Goal: Information Seeking & Learning: Learn about a topic

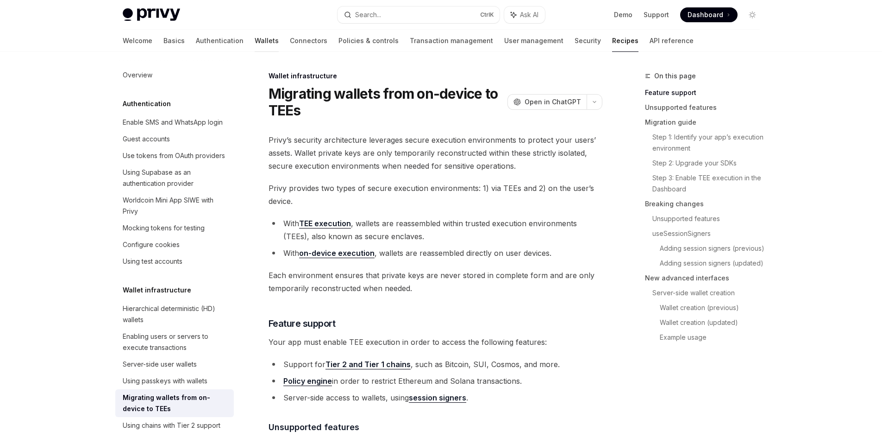
click at [255, 38] on link "Wallets" at bounding box center [267, 41] width 24 height 22
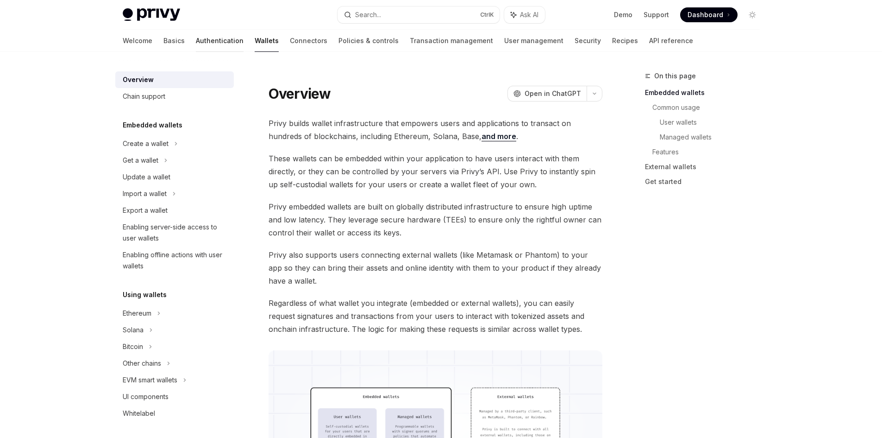
click at [196, 40] on link "Authentication" at bounding box center [220, 41] width 48 height 22
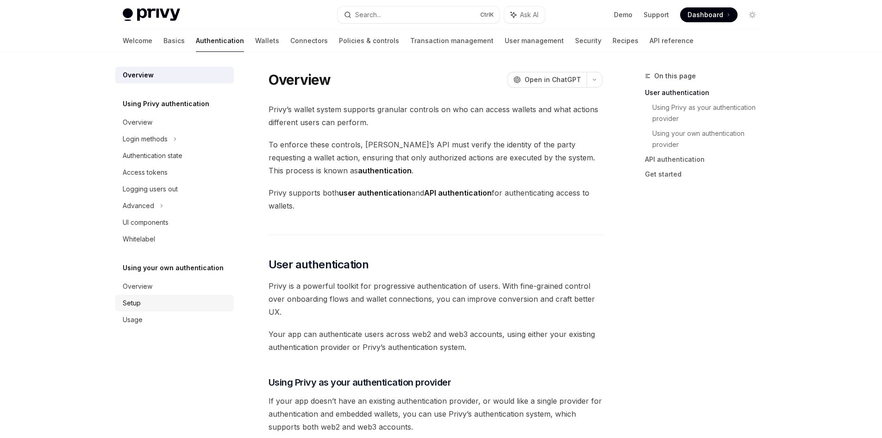
click at [155, 307] on div "Setup" at bounding box center [176, 302] width 106 height 11
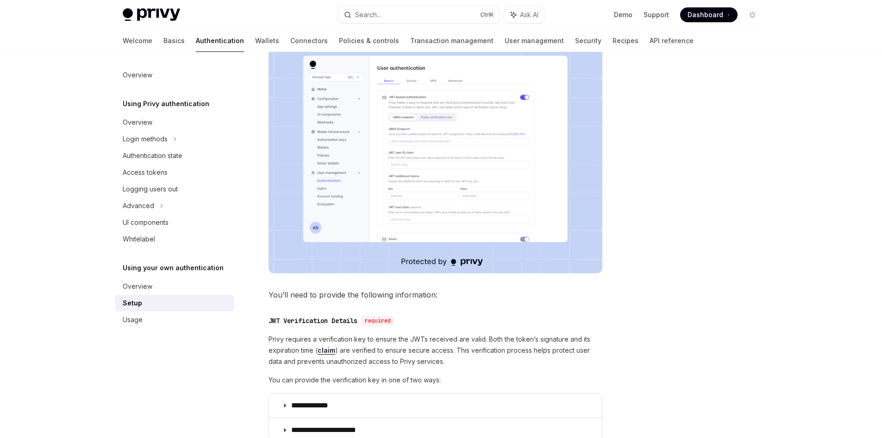
scroll to position [185, 0]
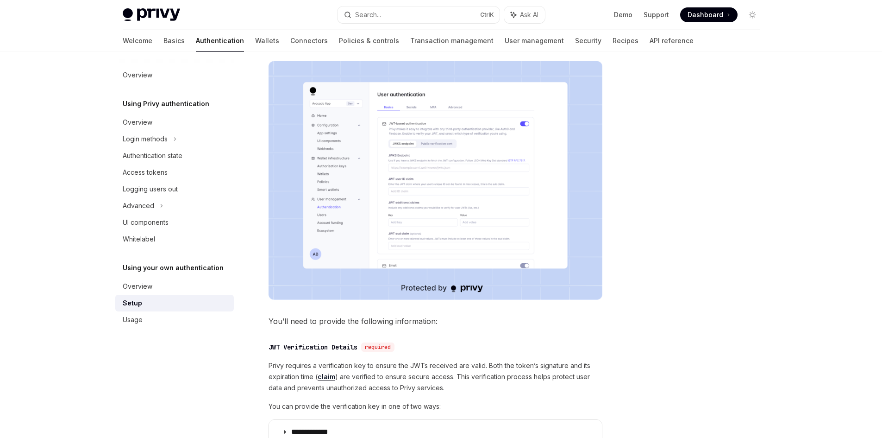
click at [417, 206] on img at bounding box center [436, 180] width 334 height 238
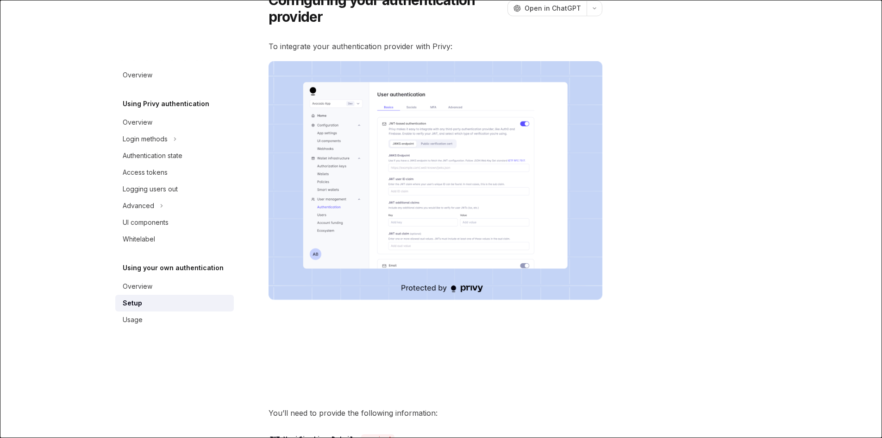
scroll to position [93, 0]
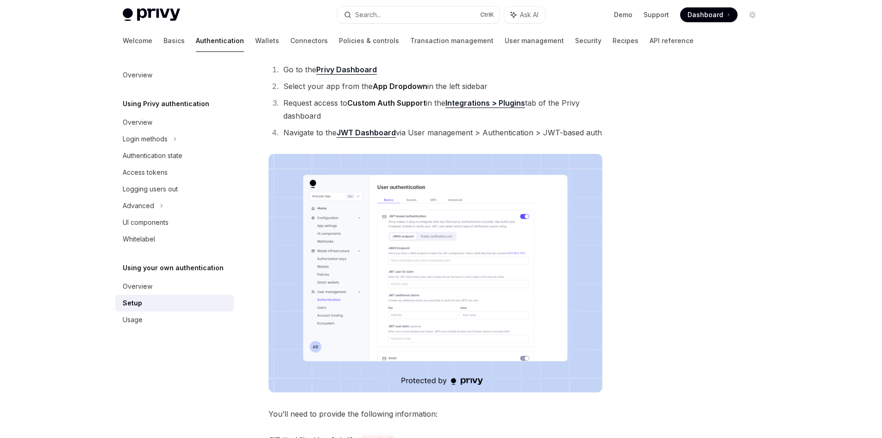
click at [411, 244] on img at bounding box center [436, 273] width 334 height 238
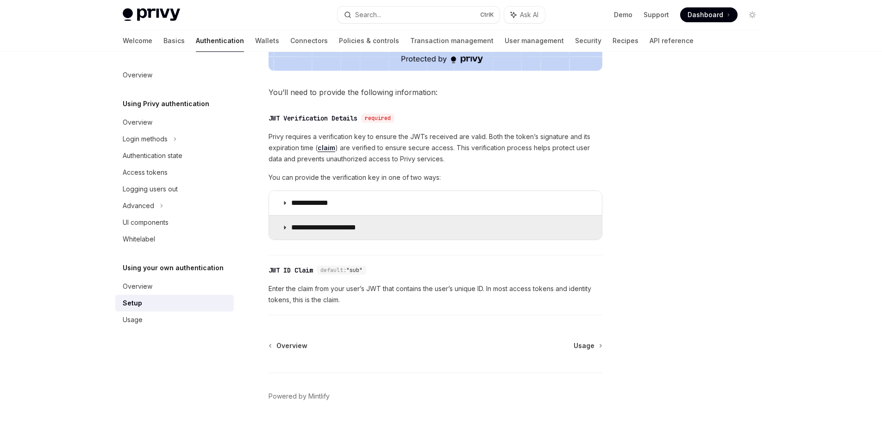
scroll to position [429, 0]
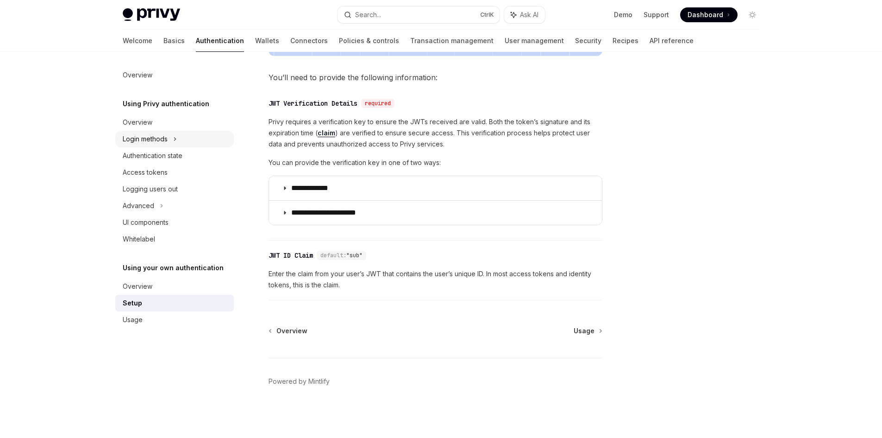
click at [152, 140] on div "Login methods" at bounding box center [145, 138] width 45 height 11
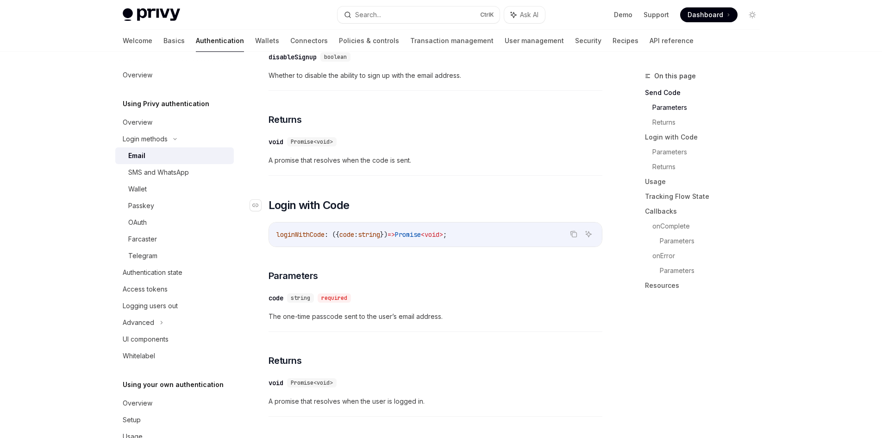
scroll to position [417, 0]
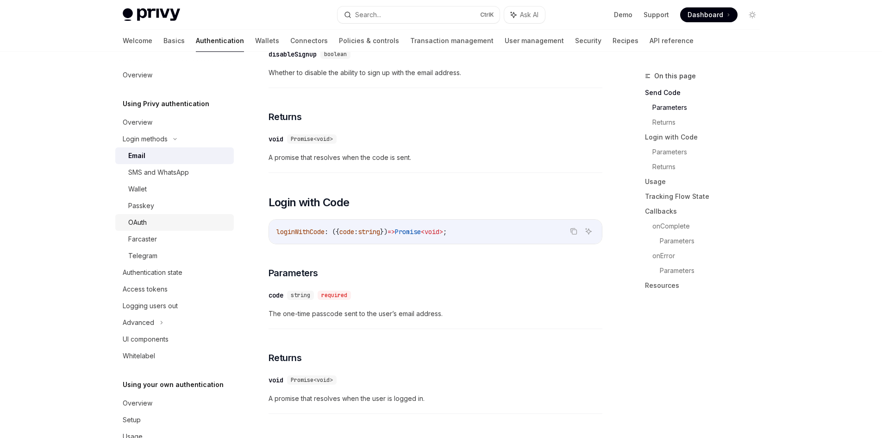
click at [154, 219] on div "OAuth" at bounding box center [178, 222] width 100 height 11
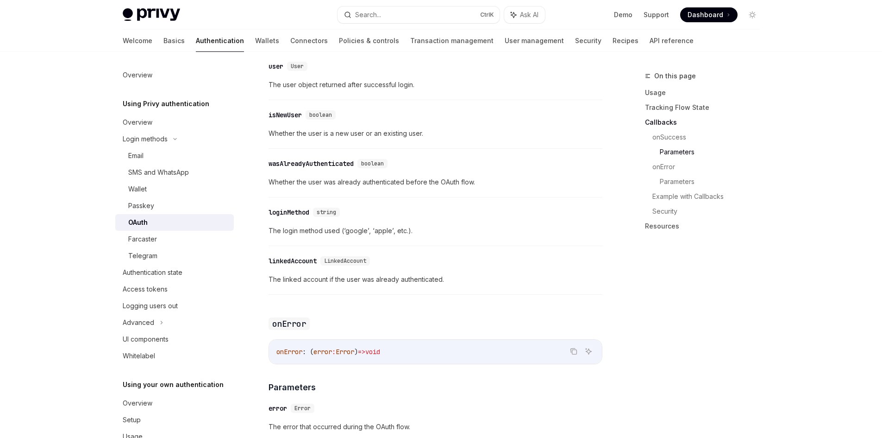
scroll to position [1389, 0]
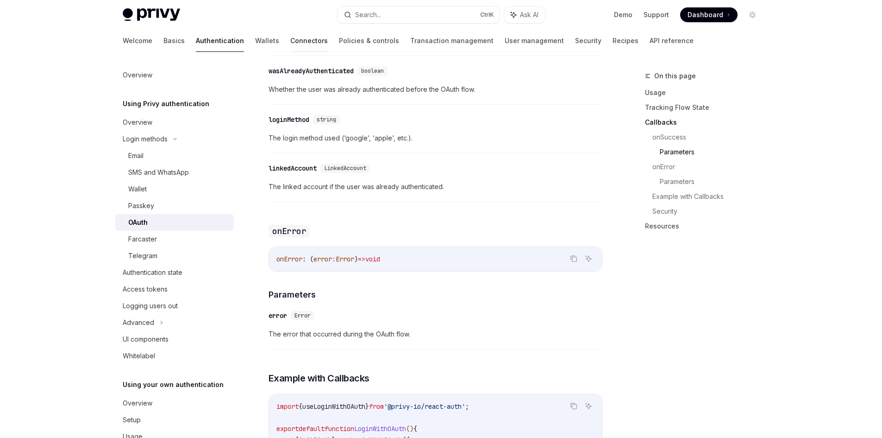
click at [290, 44] on link "Connectors" at bounding box center [309, 41] width 38 height 22
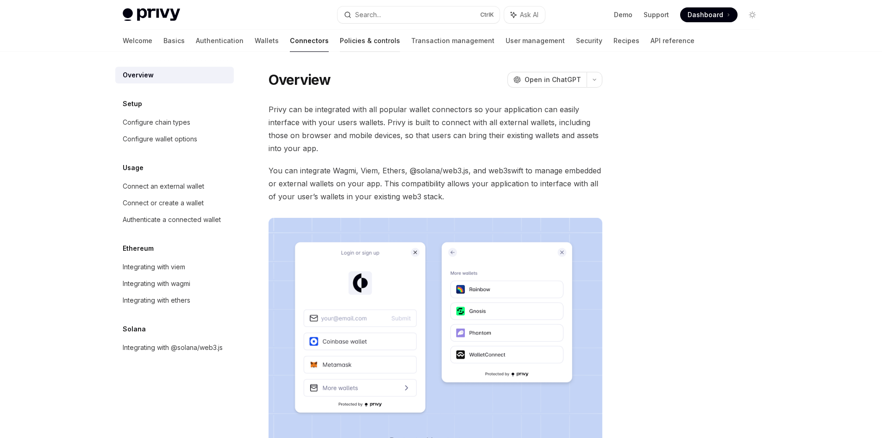
click at [340, 39] on link "Policies & controls" at bounding box center [370, 41] width 60 height 22
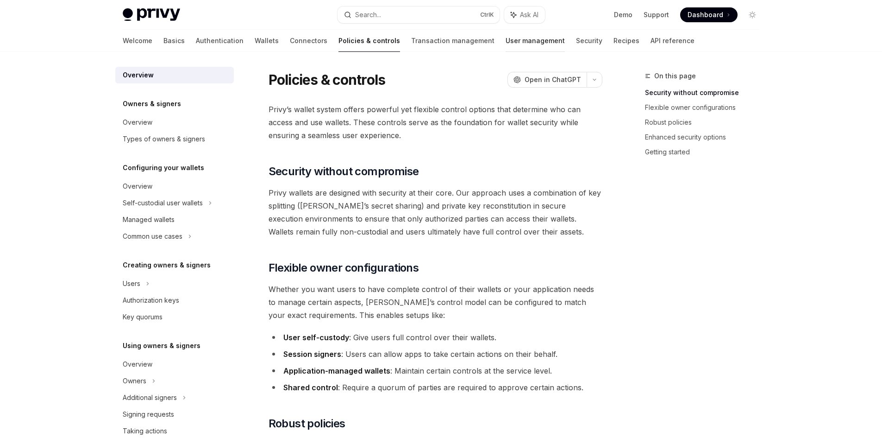
click at [506, 39] on link "User management" at bounding box center [535, 41] width 59 height 22
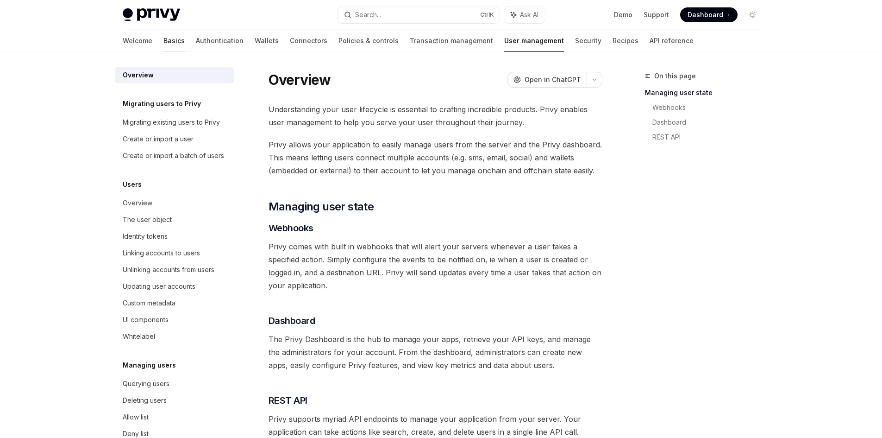
click at [163, 40] on link "Basics" at bounding box center [173, 41] width 21 height 22
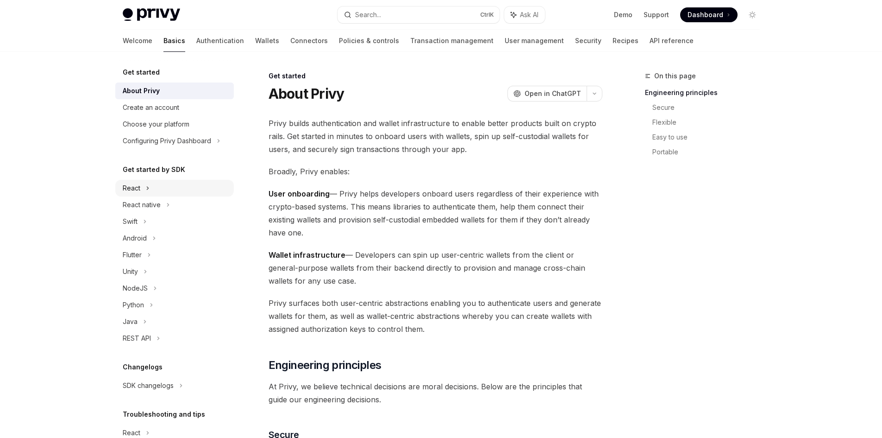
click at [139, 187] on div "React" at bounding box center [132, 187] width 18 height 11
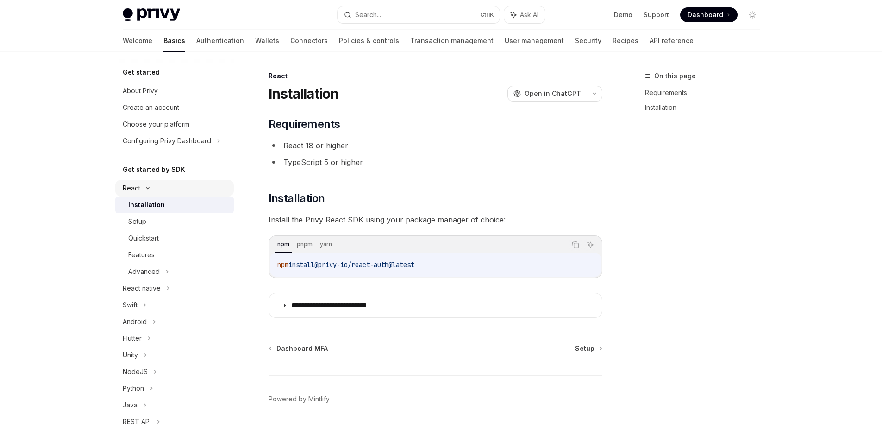
type textarea "*"
click at [580, 244] on button "Copy the contents from the code block" at bounding box center [575, 244] width 12 height 12
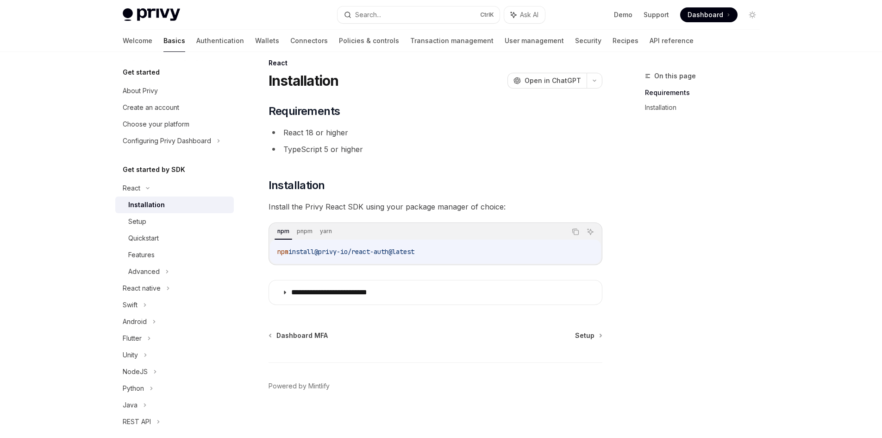
scroll to position [18, 0]
